Goal: Task Accomplishment & Management: Manage account settings

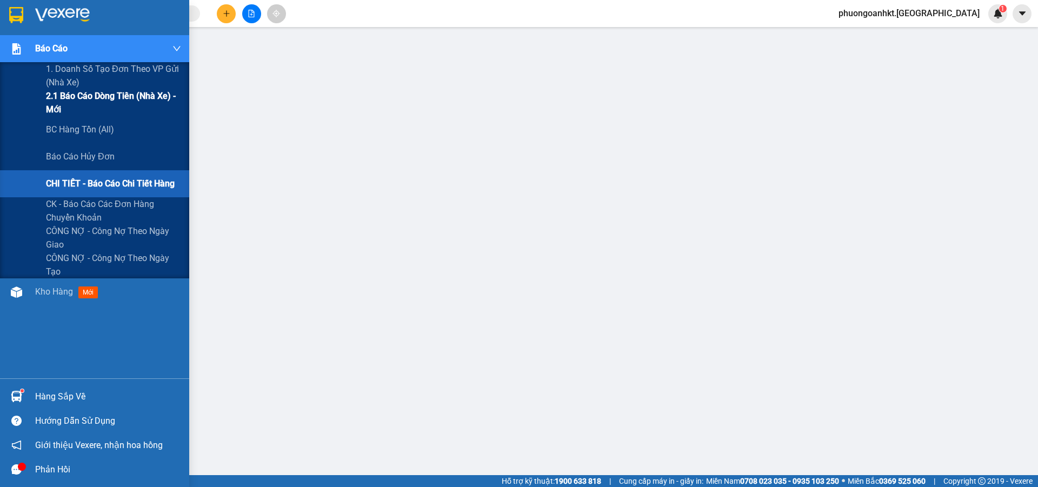
click at [87, 97] on span "2.1 Báo cáo dòng tiền (nhà xe) - mới" at bounding box center [113, 102] width 135 height 27
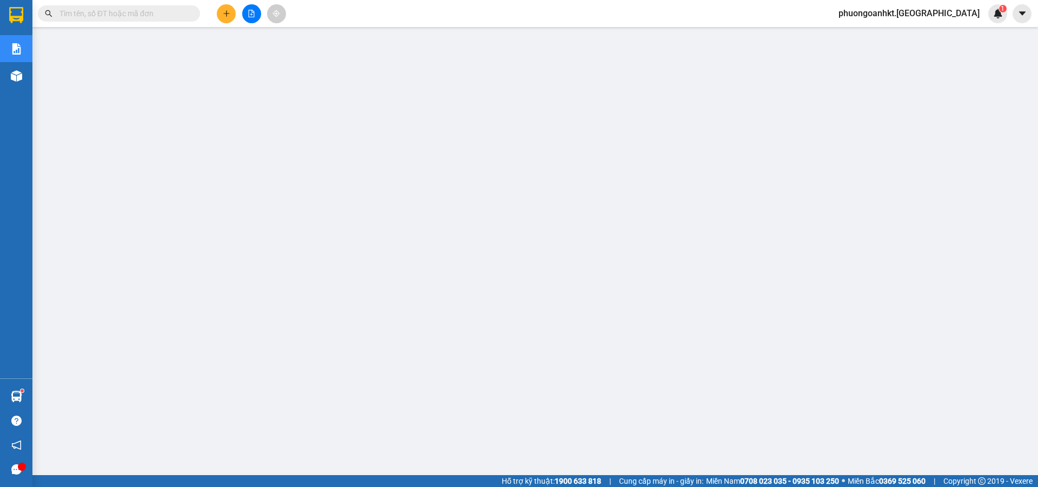
click at [108, 15] on input "text" at bounding box center [123, 14] width 128 height 12
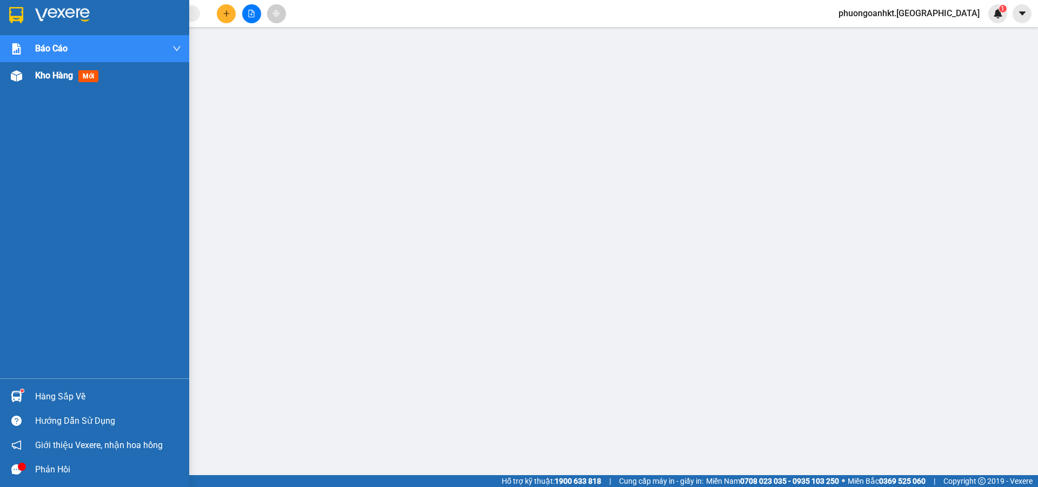
click at [28, 78] on div "Kho hàng mới" at bounding box center [94, 75] width 189 height 27
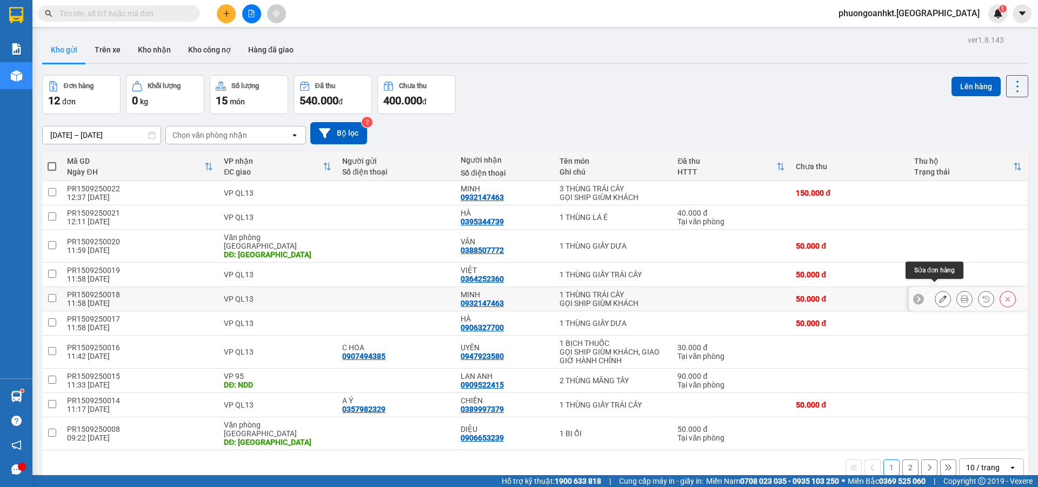
click at [939, 295] on icon at bounding box center [943, 299] width 8 height 8
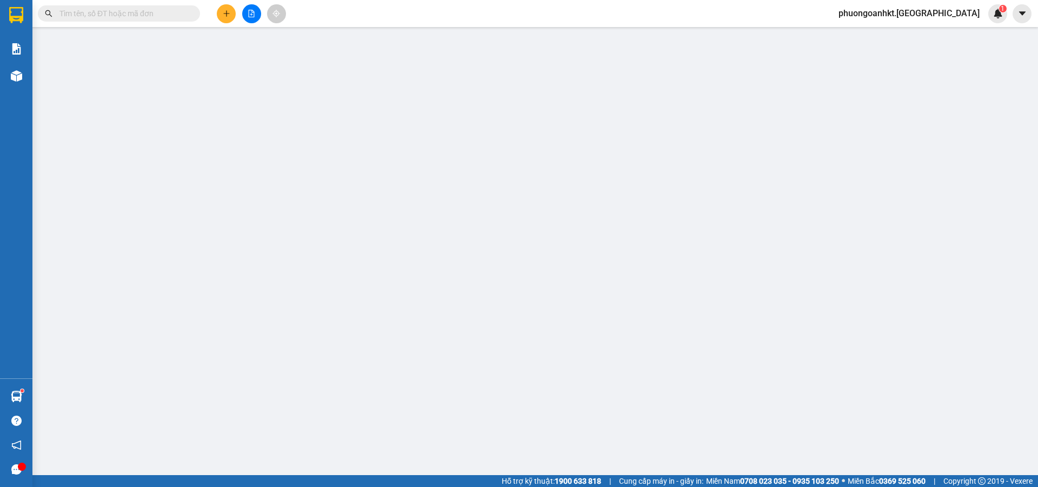
type input "0932147463"
type input "MINH"
type input "50.000"
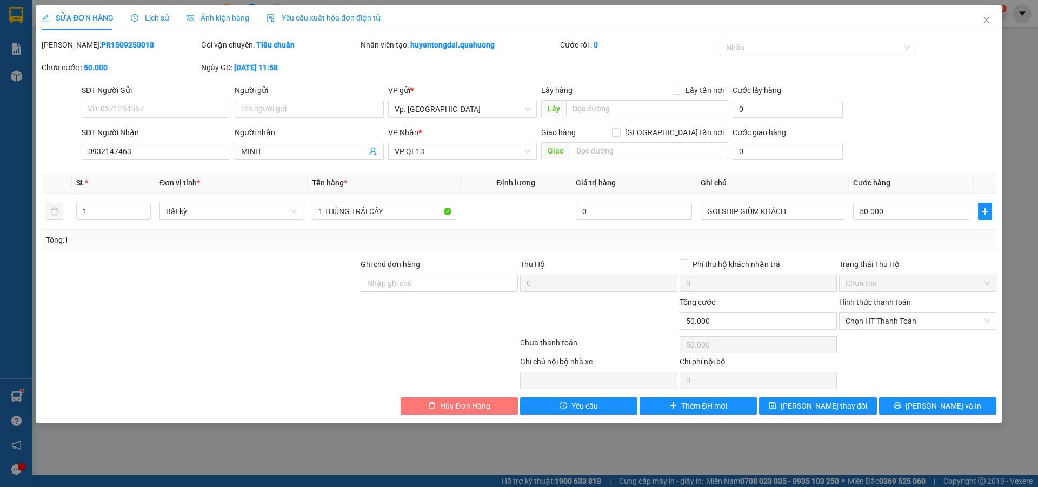
click at [451, 406] on span "Hủy Đơn Hàng" at bounding box center [465, 406] width 50 height 12
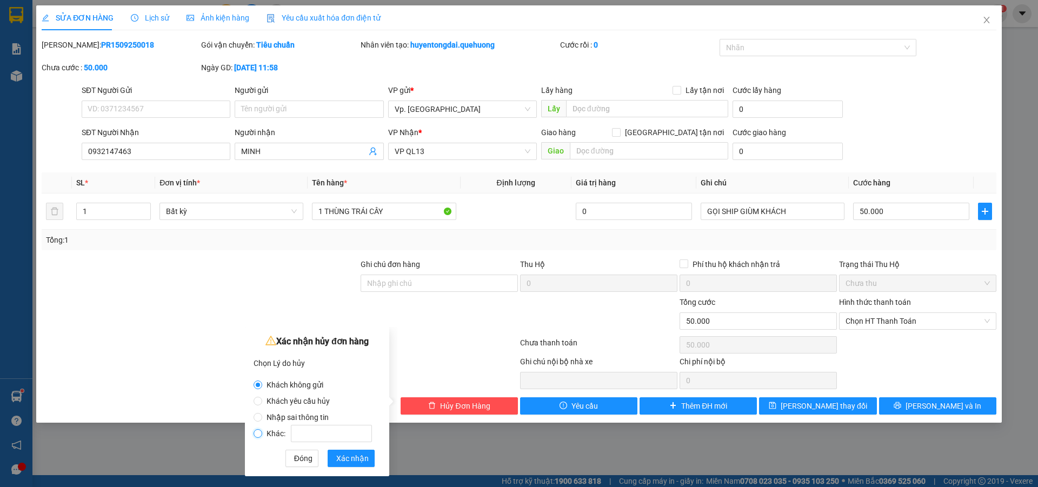
click at [262, 434] on input "Khác:" at bounding box center [258, 433] width 9 height 9
radio input "true"
radio input "false"
click at [319, 436] on input "Khác:" at bounding box center [331, 433] width 81 height 17
type input "d"
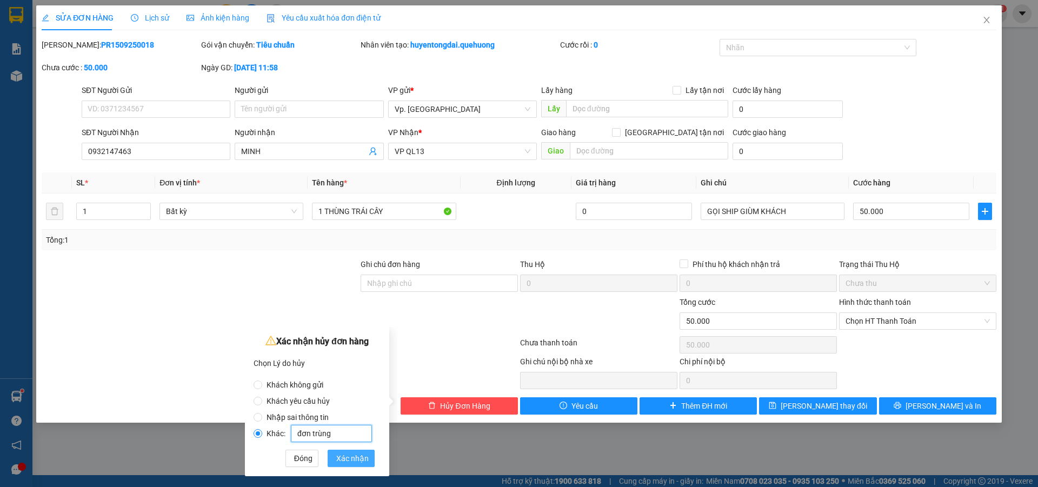
type input "đơn trùng"
click at [352, 459] on span "Xác nhận" at bounding box center [352, 459] width 32 height 12
